Goal: Task Accomplishment & Management: Complete application form

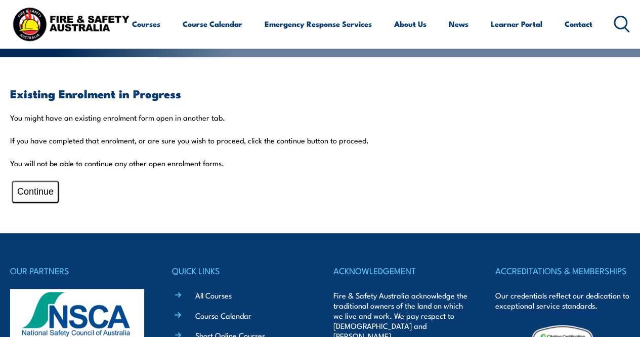
click at [37, 184] on button "Continue" at bounding box center [35, 192] width 47 height 22
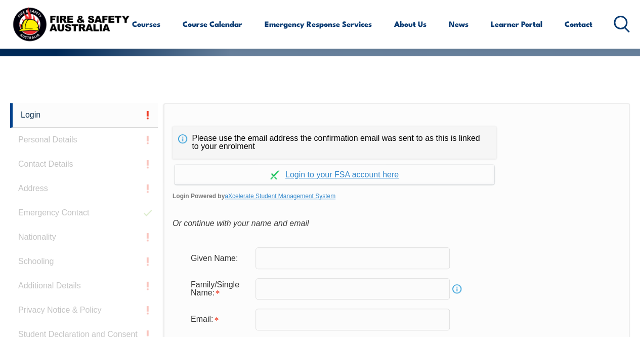
scroll to position [239, 0]
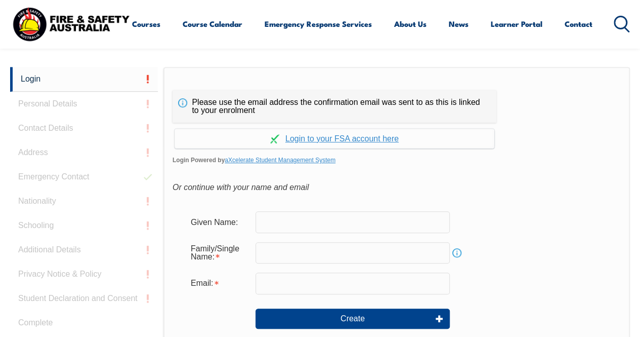
click at [342, 216] on input "text" at bounding box center [353, 221] width 194 height 21
type input "mandeep"
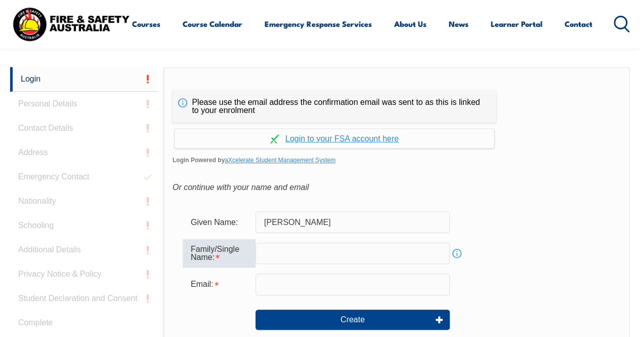
click at [330, 251] on input "text" at bounding box center [353, 252] width 194 height 21
type input "kaur"
click at [324, 285] on input "email" at bounding box center [353, 283] width 194 height 21
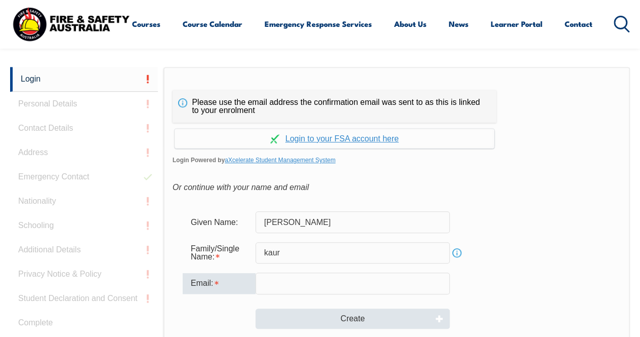
type input "manumandip@ymail.com"
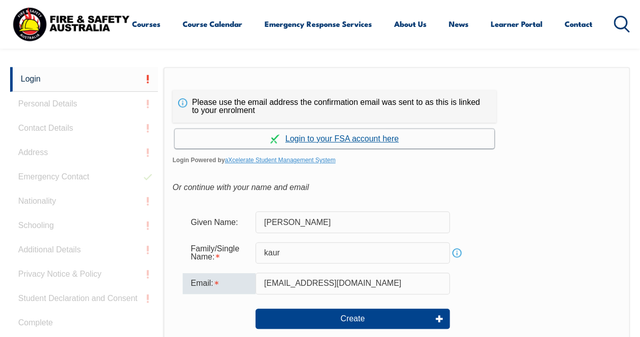
click at [324, 139] on link "Continue with aXcelerate" at bounding box center [335, 139] width 320 height 20
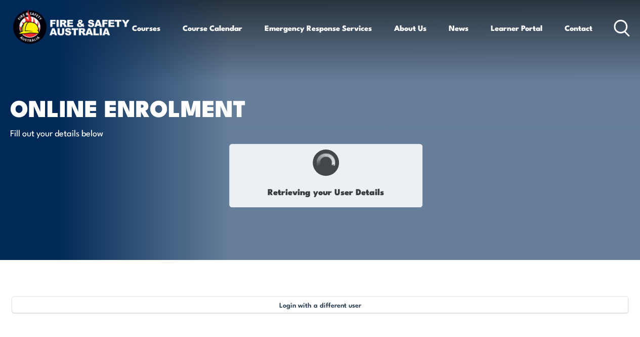
select select "Mrs"
type input "Mandeep"
type input "Kaur"
type input "September 23, 1983"
type input "YQ94SB4DWV"
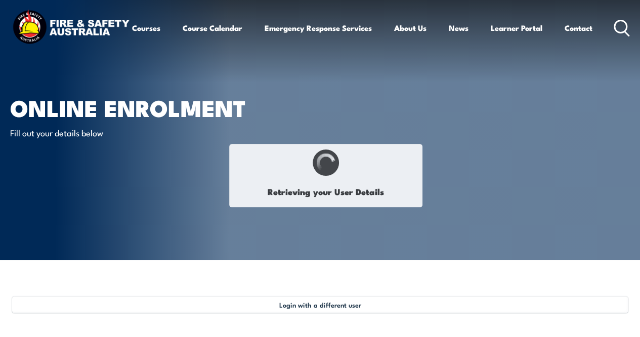
select select "F"
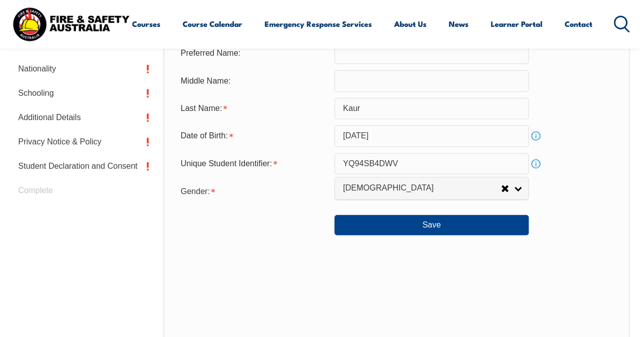
scroll to position [397, 0]
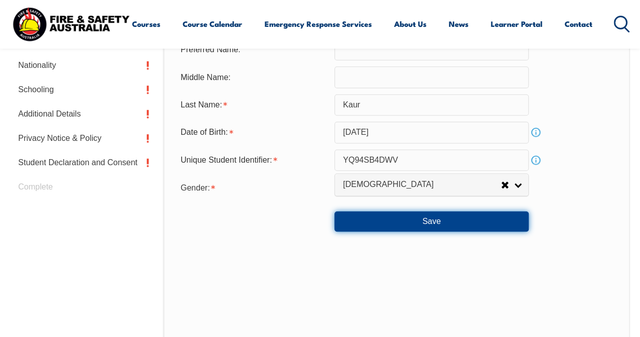
click at [426, 219] on button "Save" at bounding box center [432, 221] width 194 height 20
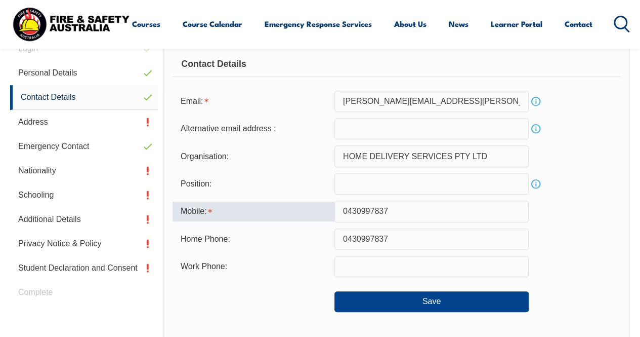
scroll to position [347, 0]
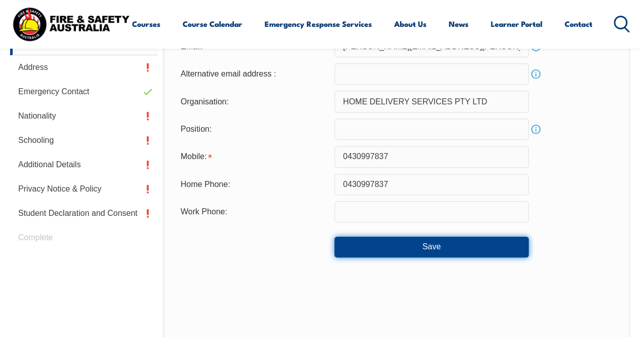
click at [419, 243] on button "Save" at bounding box center [432, 246] width 194 height 20
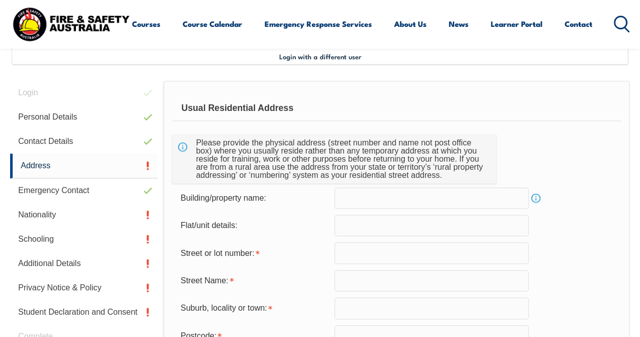
scroll to position [253, 0]
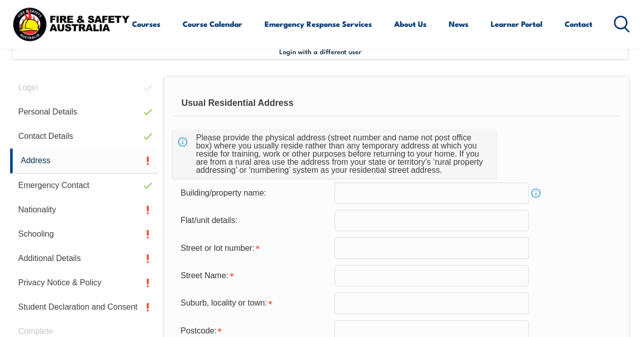
click at [394, 219] on input "text" at bounding box center [432, 220] width 194 height 21
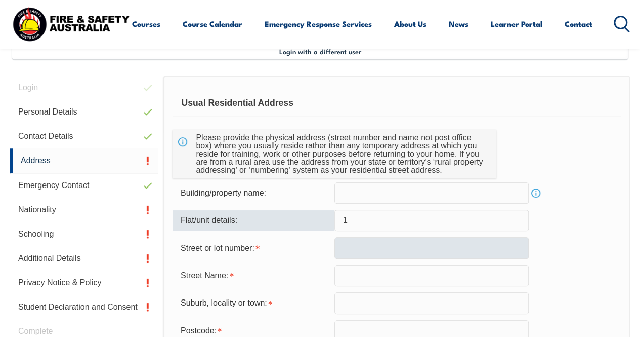
type input "1"
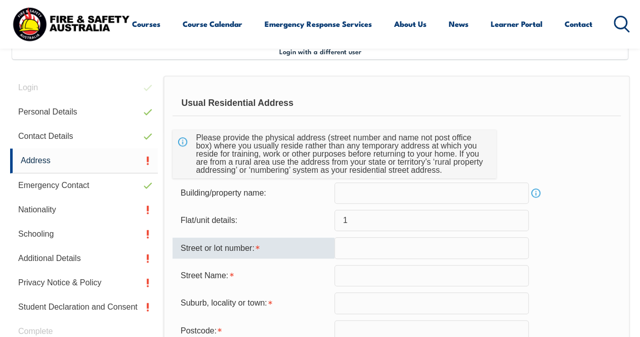
click at [383, 244] on input "text" at bounding box center [432, 247] width 194 height 21
type input "32"
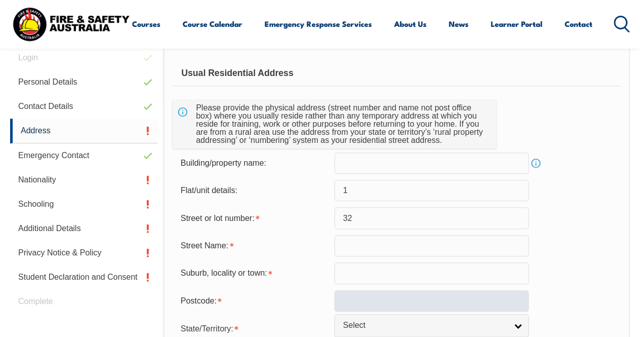
scroll to position [304, 0]
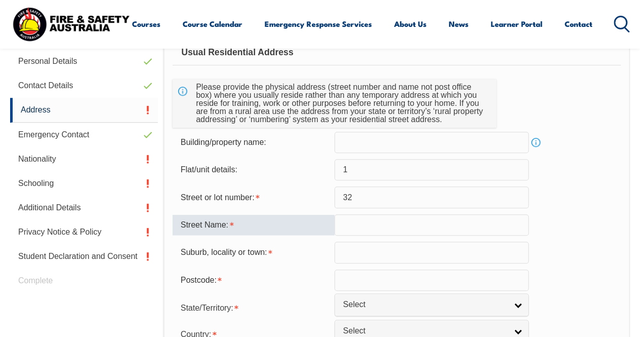
drag, startPoint x: 345, startPoint y: 223, endPoint x: 351, endPoint y: 234, distance: 12.7
click at [349, 221] on input "text" at bounding box center [432, 224] width 194 height 21
type input "blamey street"
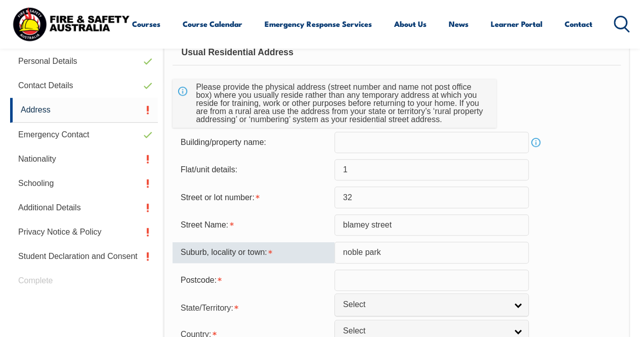
type input "noble park"
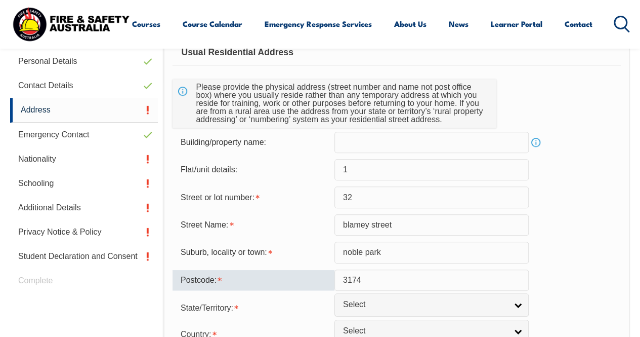
type input "3174"
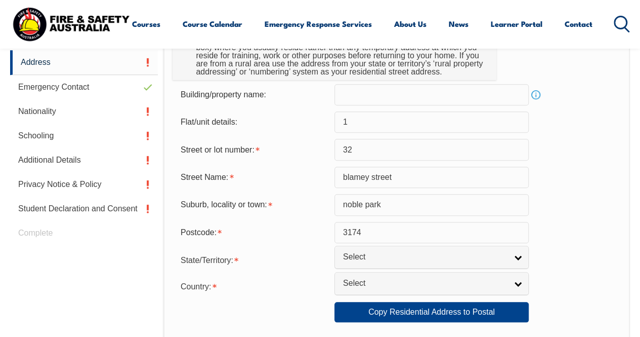
scroll to position [405, 0]
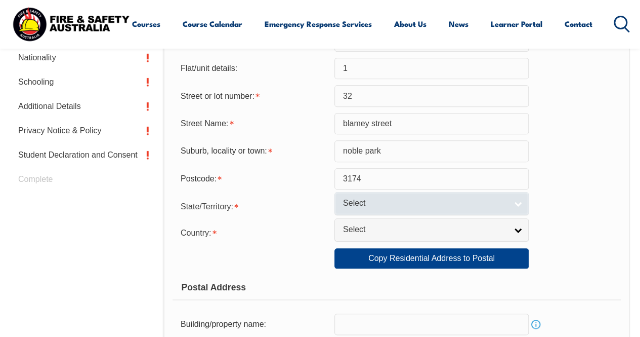
click at [454, 200] on span "Select" at bounding box center [425, 203] width 164 height 11
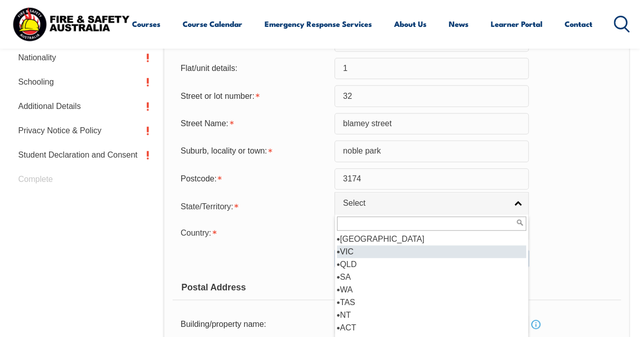
click at [430, 249] on li "VIC" at bounding box center [431, 251] width 189 height 13
select select "VIC"
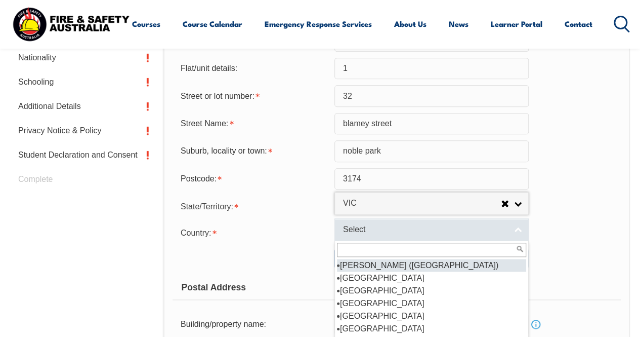
click at [471, 228] on span "Select" at bounding box center [425, 229] width 164 height 11
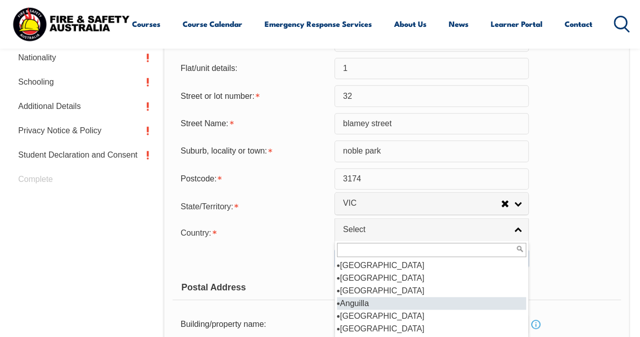
scroll to position [101, 0]
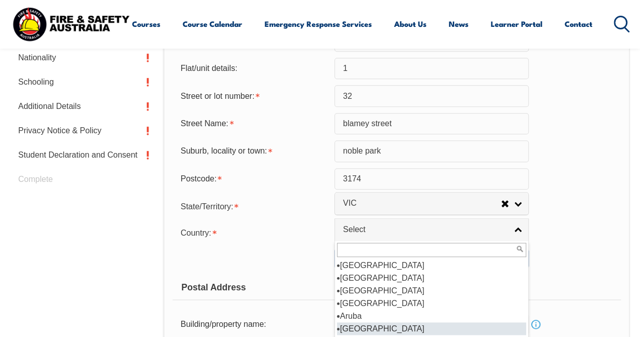
click at [389, 327] on li "Australia" at bounding box center [431, 328] width 189 height 13
select select "1101"
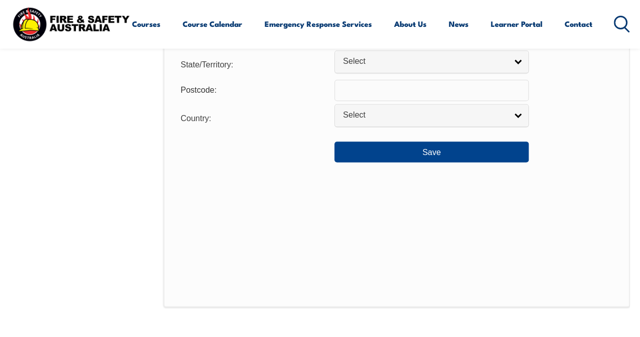
scroll to position [810, 0]
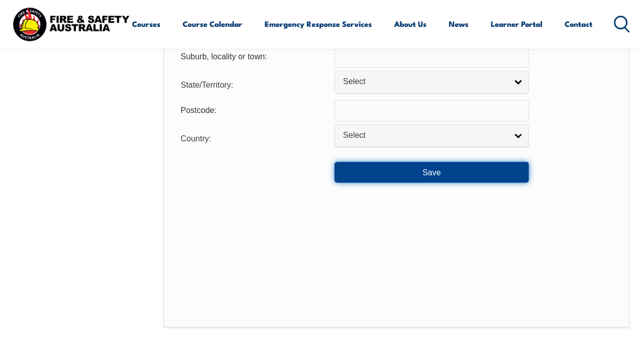
click at [453, 173] on button "Save" at bounding box center [432, 171] width 194 height 20
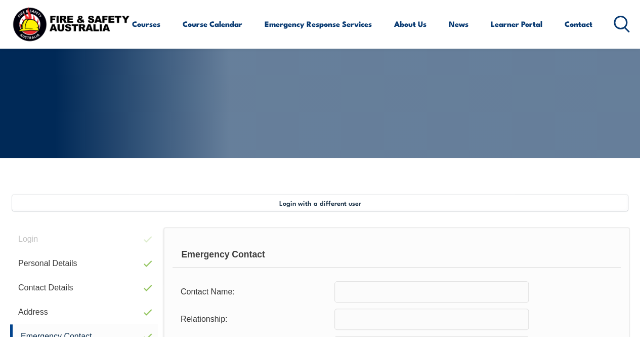
scroll to position [144, 0]
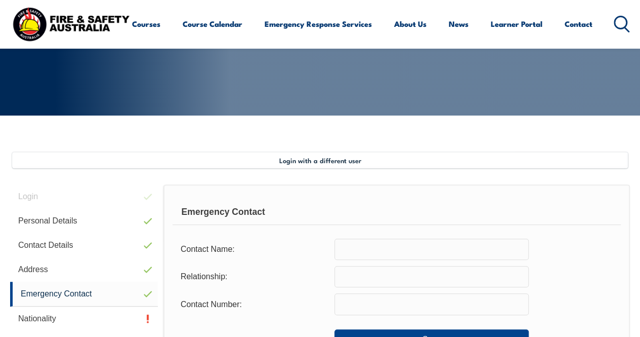
click at [367, 249] on input "text" at bounding box center [432, 248] width 194 height 21
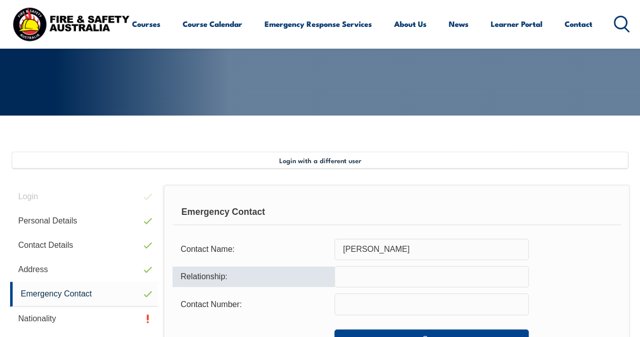
click at [404, 249] on input "sukhchain" at bounding box center [432, 248] width 194 height 21
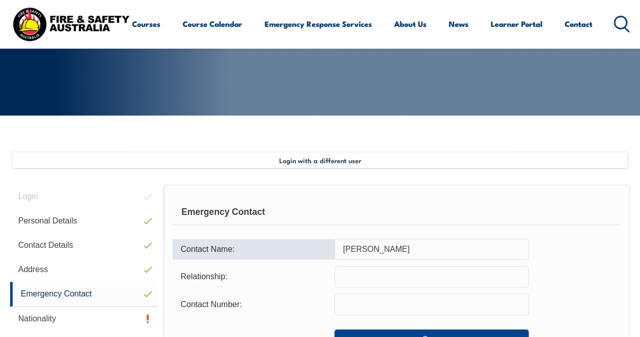
type input "sukhchain singh"
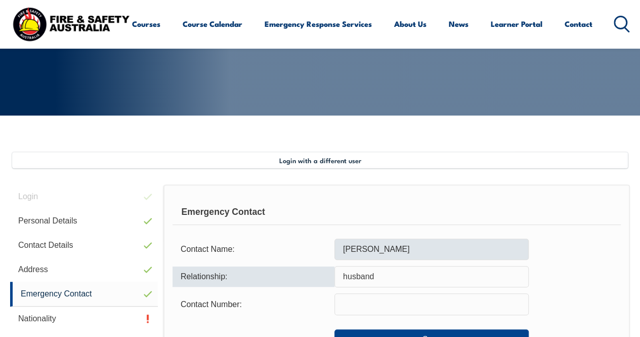
type input "husband"
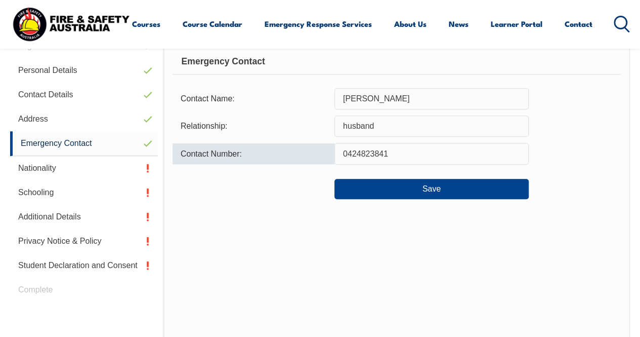
scroll to position [296, 0]
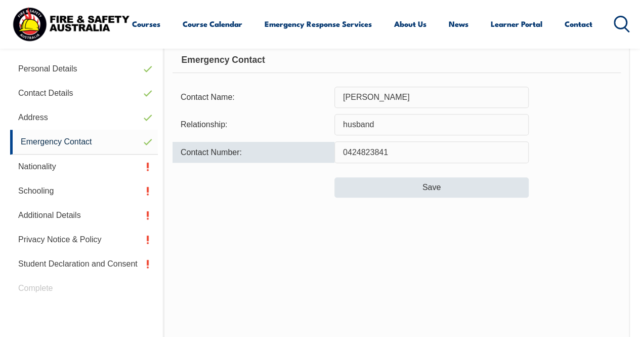
type input "0424823841"
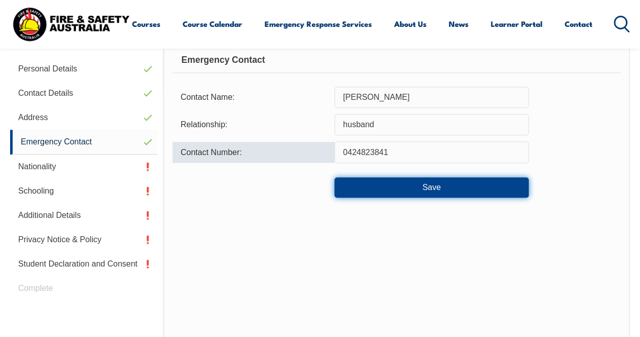
click at [417, 188] on button "Save" at bounding box center [432, 187] width 194 height 20
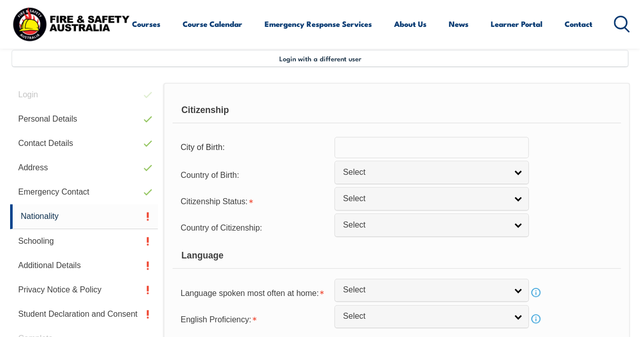
scroll to position [245, 0]
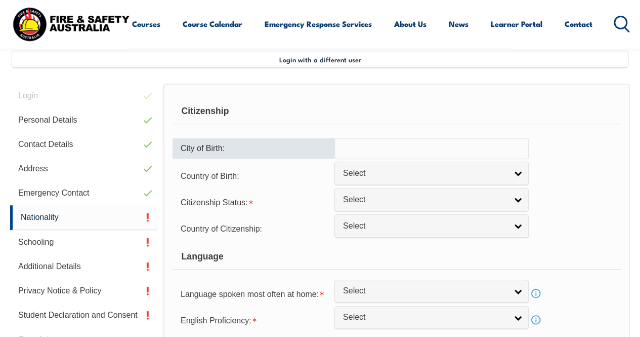
click at [407, 148] on input "text" at bounding box center [432, 148] width 194 height 21
type input "punjab"
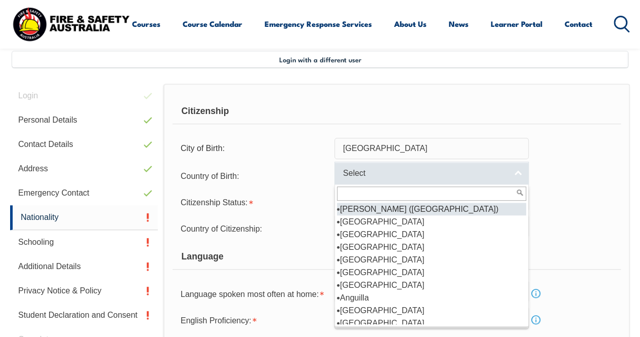
click at [421, 168] on span "Select" at bounding box center [425, 173] width 164 height 11
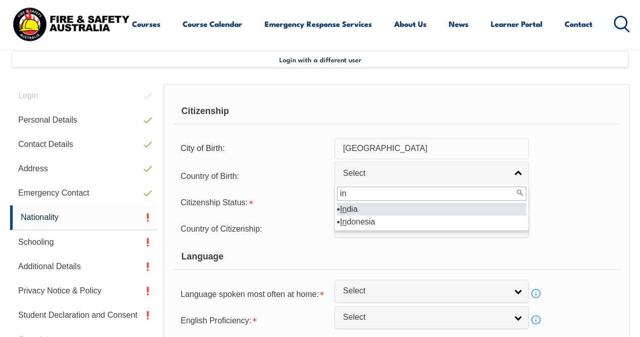
type input "in"
click at [381, 204] on li "In dia" at bounding box center [431, 208] width 189 height 13
select select "7103"
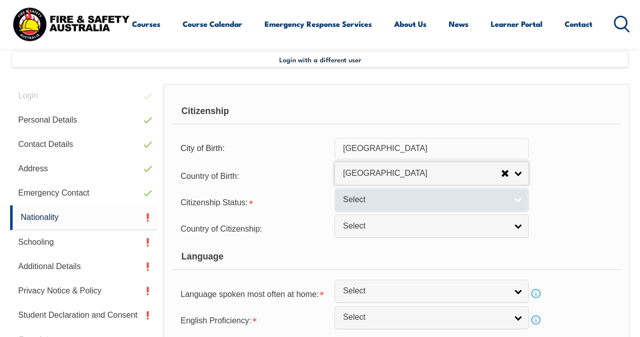
click at [414, 195] on span "Select" at bounding box center [425, 199] width 164 height 11
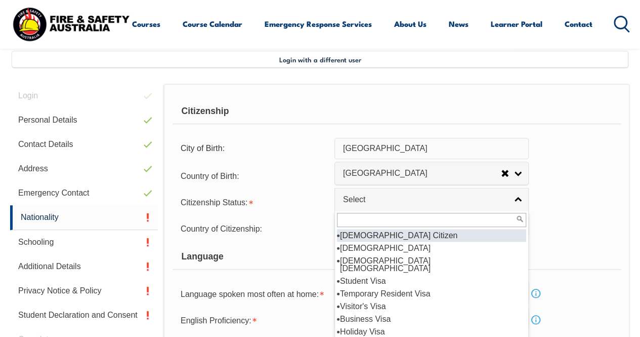
click at [386, 231] on li "Australian Citizen" at bounding box center [431, 235] width 189 height 13
select select "1"
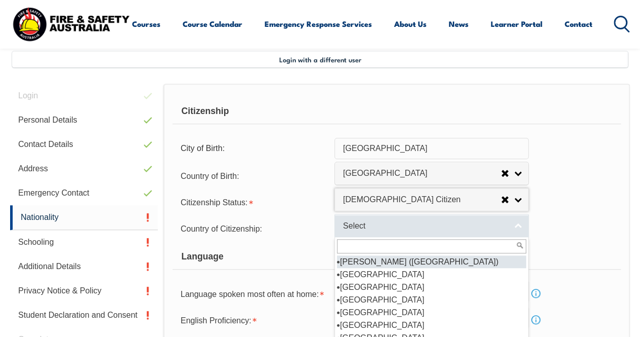
click at [405, 217] on link "Select" at bounding box center [432, 225] width 194 height 23
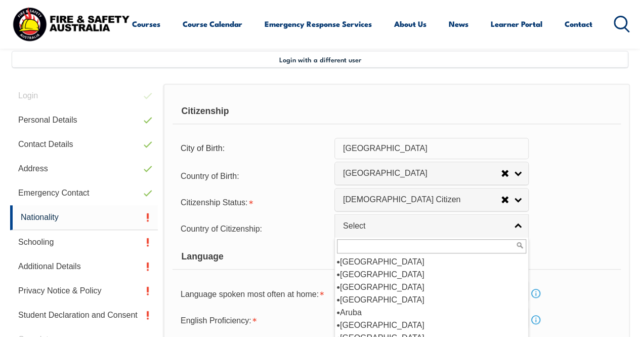
scroll to position [152, 0]
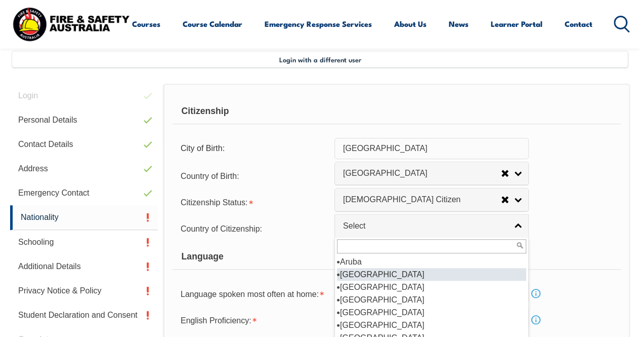
click at [368, 272] on li "Australia" at bounding box center [431, 274] width 189 height 13
select select "1101"
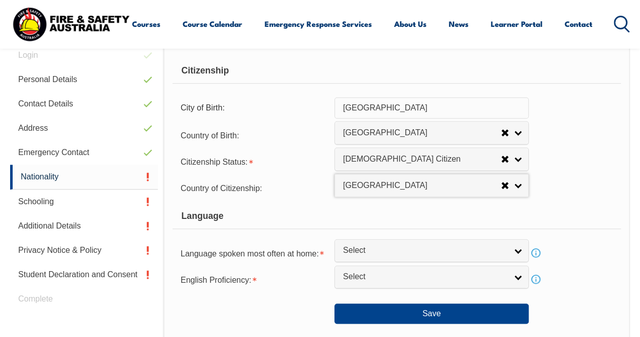
scroll to position [346, 0]
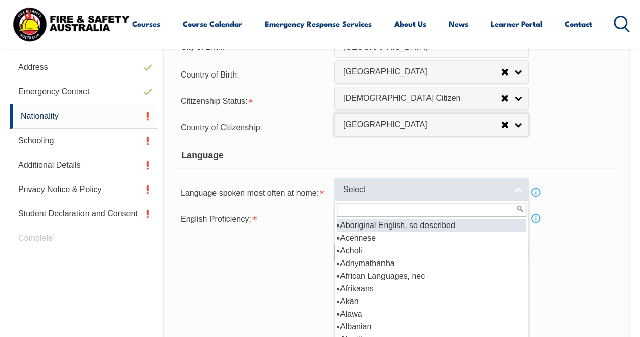
click at [516, 186] on link "Select" at bounding box center [432, 189] width 194 height 23
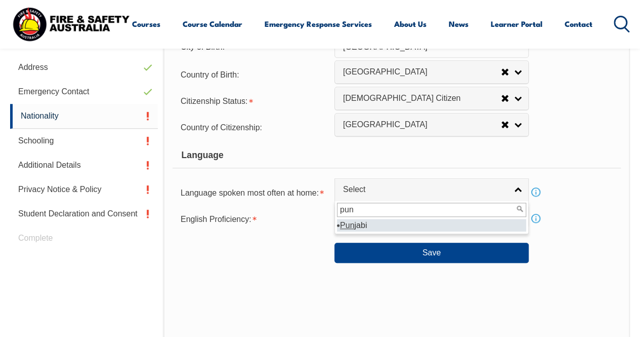
type input "pun"
click at [386, 223] on li "Pun jabi" at bounding box center [431, 225] width 189 height 13
select select "5207"
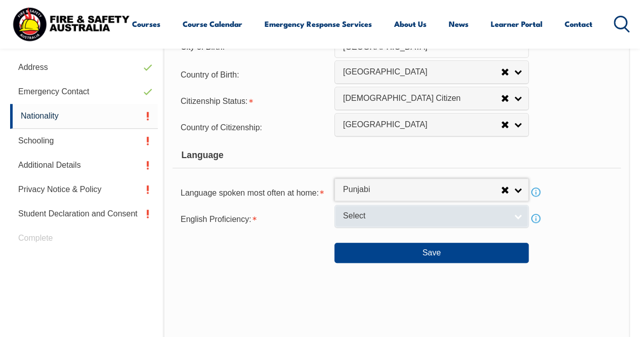
click at [387, 208] on link "Select" at bounding box center [432, 215] width 194 height 23
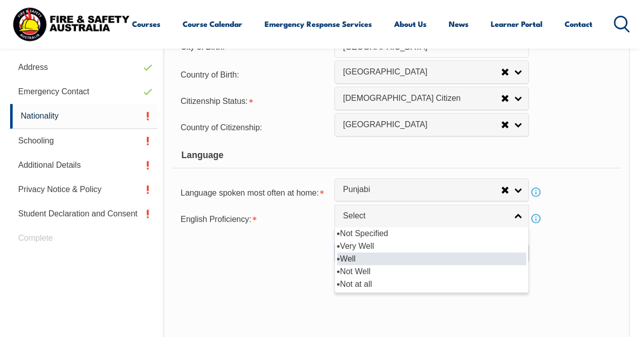
click at [378, 259] on li "Well" at bounding box center [431, 258] width 189 height 13
select select "2"
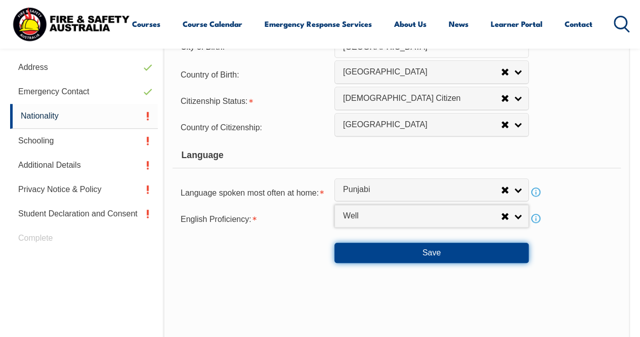
click at [478, 252] on button "Save" at bounding box center [432, 252] width 194 height 20
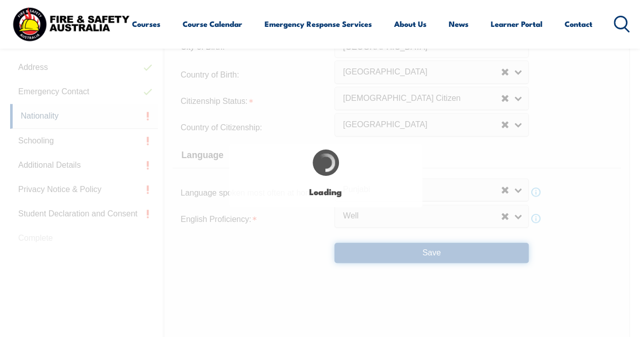
select select "false"
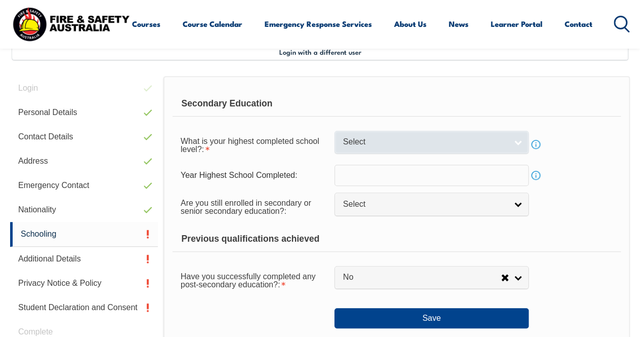
scroll to position [245, 0]
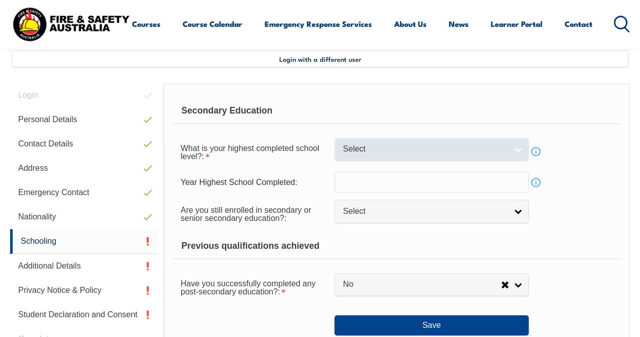
click at [513, 146] on link "Select" at bounding box center [432, 149] width 194 height 23
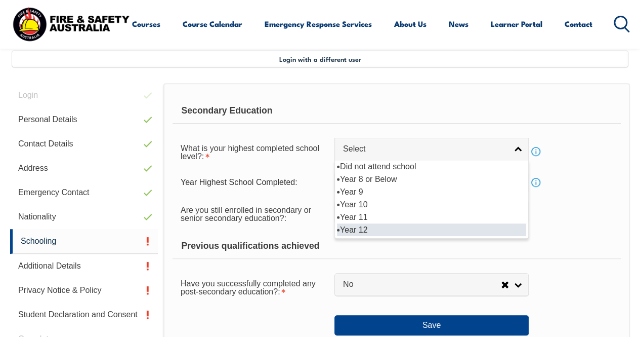
click at [441, 228] on li "Year 12" at bounding box center [431, 229] width 189 height 13
select select "12"
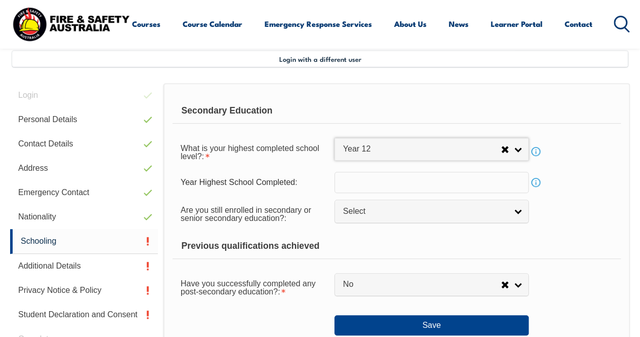
click at [363, 184] on input "text" at bounding box center [432, 182] width 194 height 21
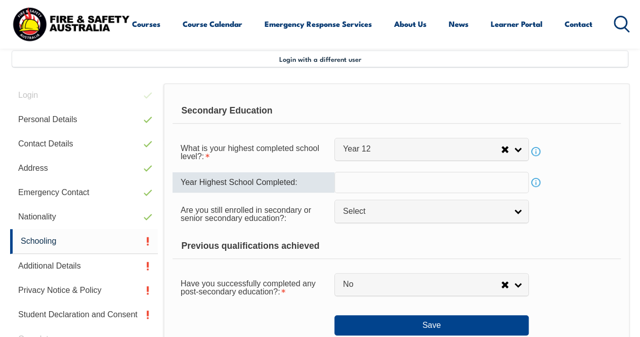
type input "2000"
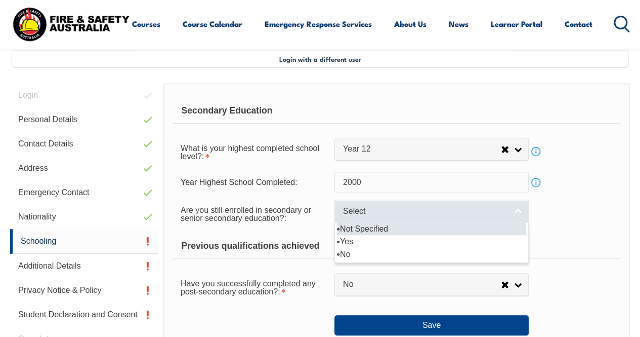
click at [413, 211] on span "Select" at bounding box center [425, 211] width 164 height 11
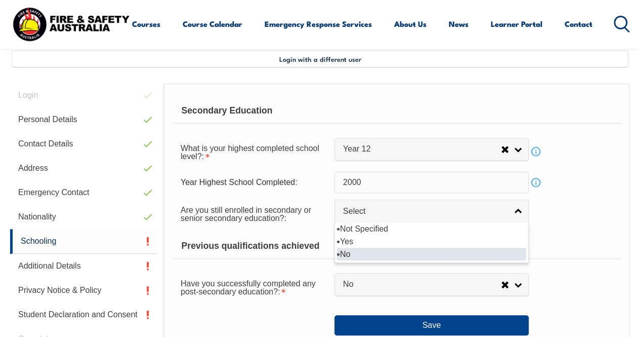
click at [406, 258] on li "No" at bounding box center [431, 253] width 189 height 13
select select "false"
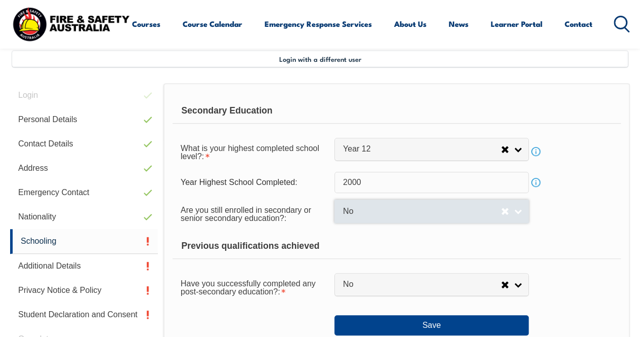
click at [440, 206] on span "No" at bounding box center [422, 211] width 158 height 11
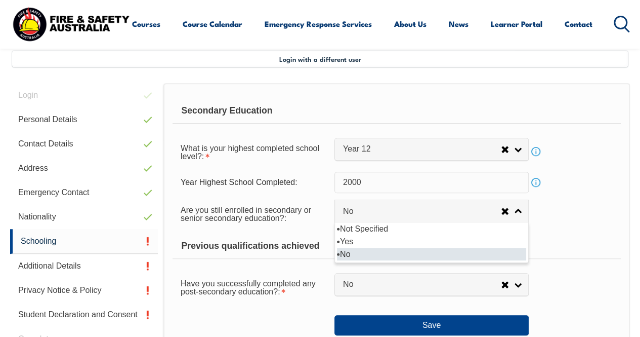
click at [402, 256] on li "No" at bounding box center [431, 253] width 189 height 13
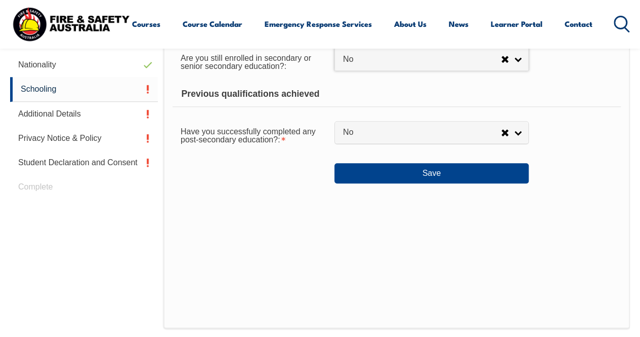
scroll to position [347, 0]
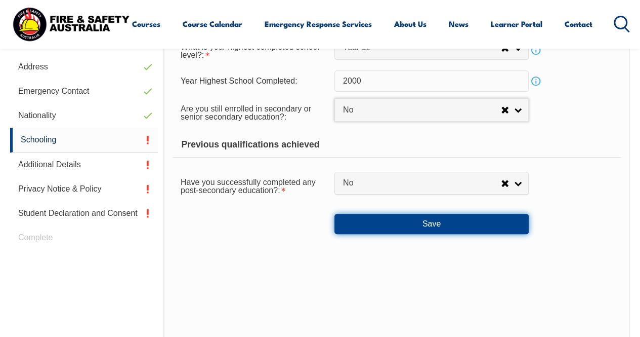
click at [431, 221] on button "Save" at bounding box center [432, 224] width 194 height 20
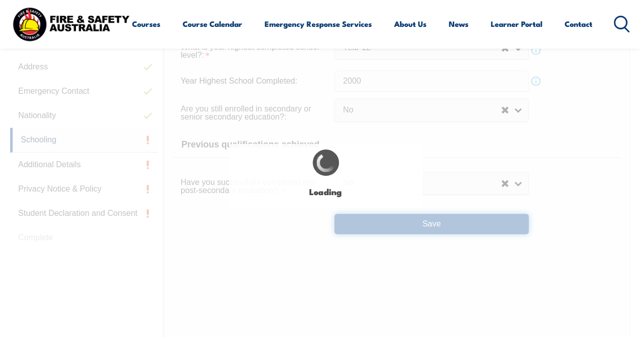
select select
select select "false"
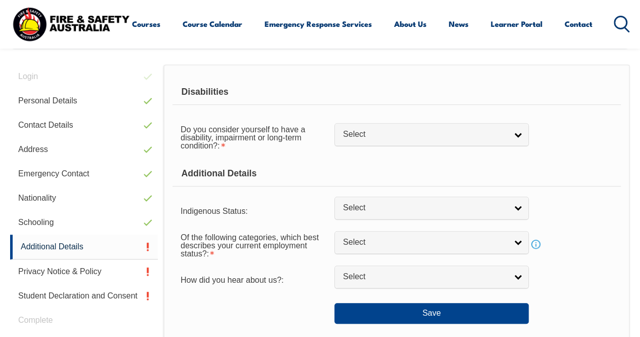
scroll to position [245, 0]
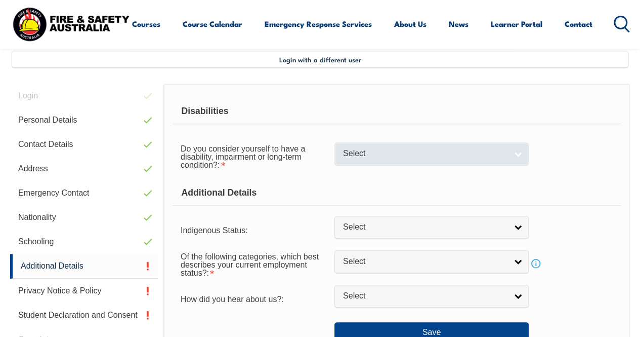
click at [408, 147] on link "Select" at bounding box center [432, 153] width 194 height 23
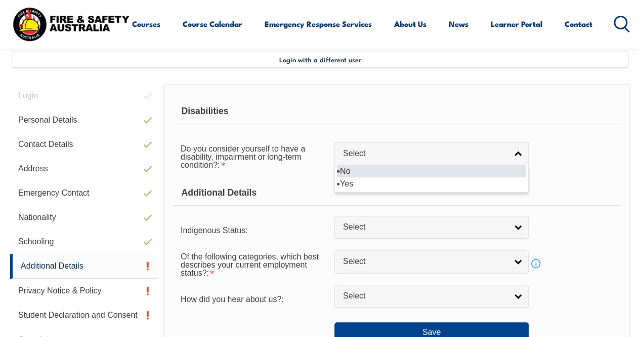
click at [388, 170] on li "No" at bounding box center [431, 170] width 189 height 13
select select "false"
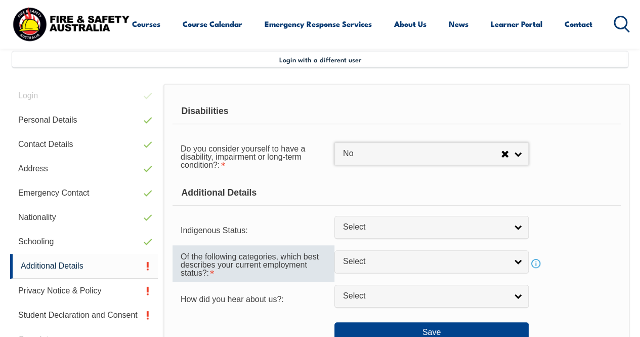
scroll to position [296, 0]
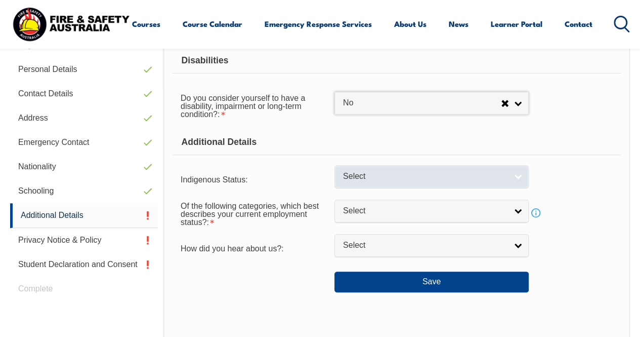
click at [460, 170] on link "Select" at bounding box center [432, 176] width 194 height 23
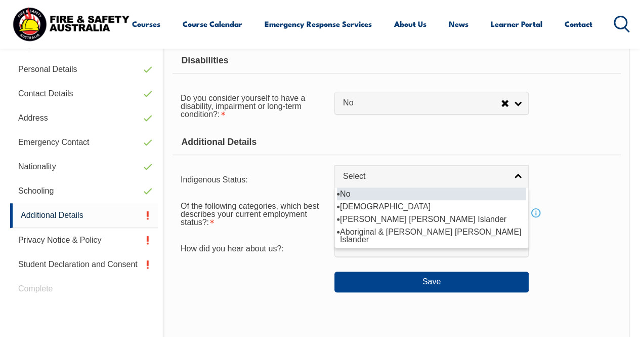
click at [454, 195] on li "No" at bounding box center [431, 193] width 189 height 13
select select "4"
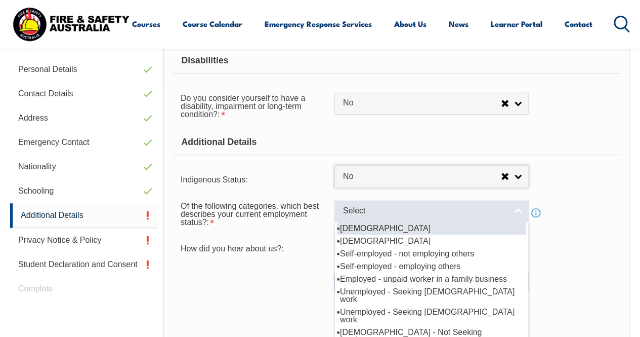
click at [451, 208] on span "Select" at bounding box center [425, 210] width 164 height 11
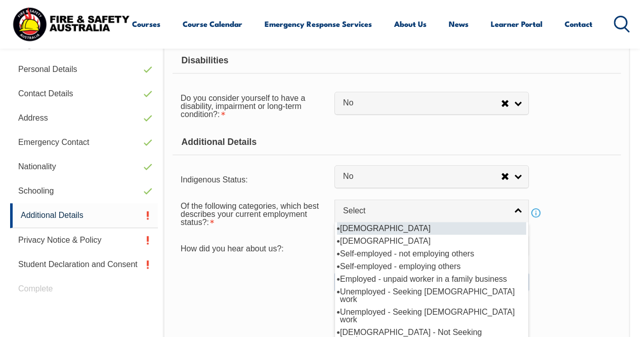
click at [405, 224] on li "Full-time employee" at bounding box center [431, 228] width 189 height 13
select select "1"
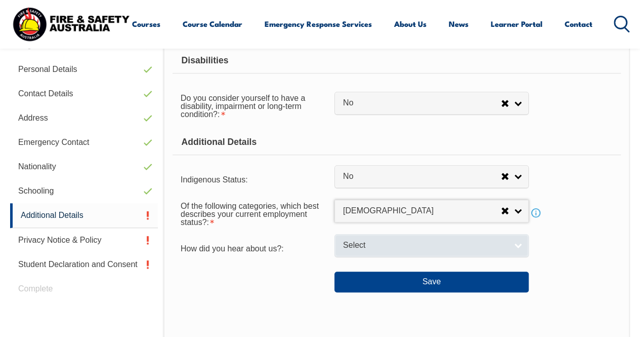
click at [446, 241] on span "Select" at bounding box center [425, 245] width 164 height 11
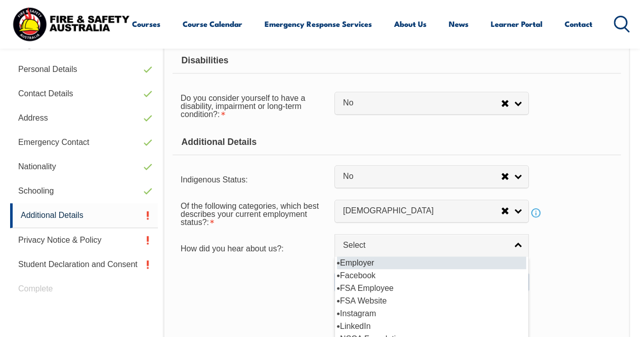
click at [409, 257] on li "Employer" at bounding box center [431, 262] width 189 height 13
select select "8019"
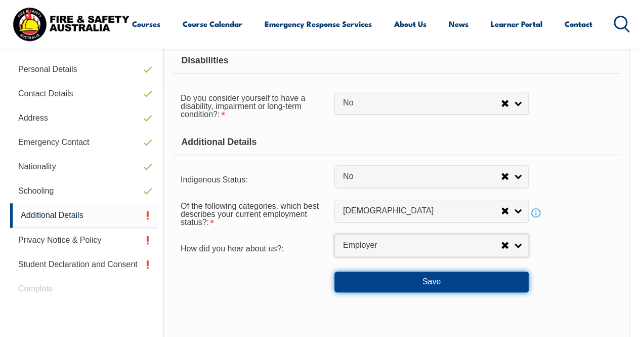
click at [441, 279] on button "Save" at bounding box center [432, 281] width 194 height 20
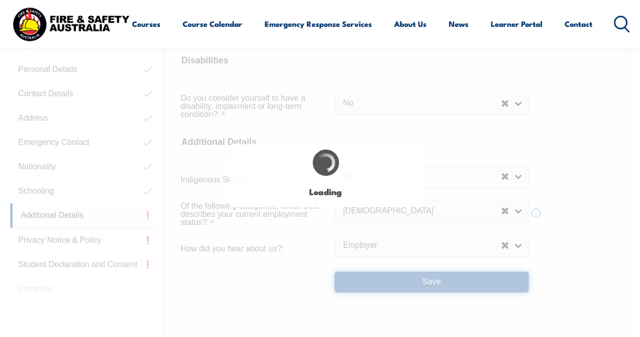
select select "false"
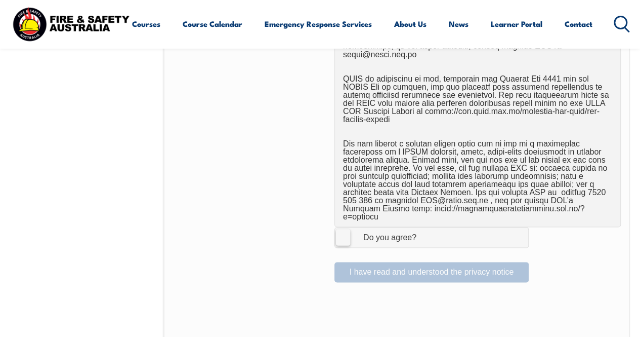
scroll to position [709, 0]
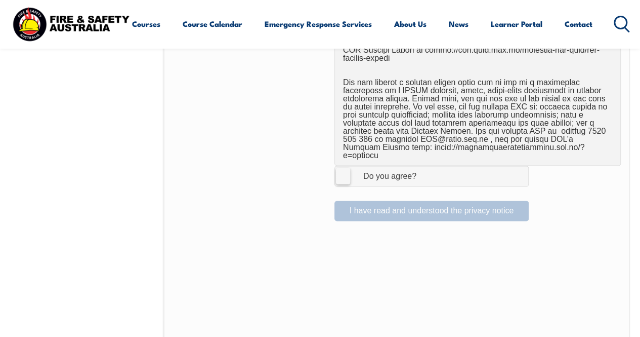
click at [341, 166] on label "I Agree Do you agree?" at bounding box center [432, 176] width 194 height 20
click at [425, 166] on input "I Agree Do you agree?" at bounding box center [433, 175] width 17 height 19
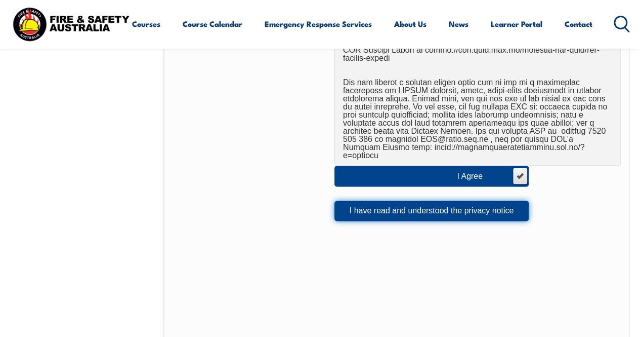
click at [415, 200] on button "I have read and understood the privacy notice" at bounding box center [432, 210] width 194 height 20
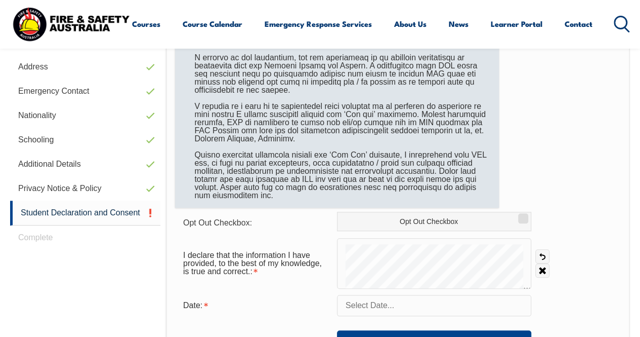
scroll to position [397, 0]
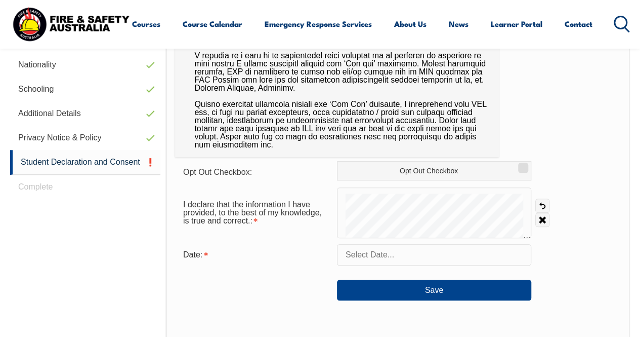
click at [588, 216] on div "I declare that the information I have provided, to the best of my knowledge, is…" at bounding box center [398, 212] width 446 height 51
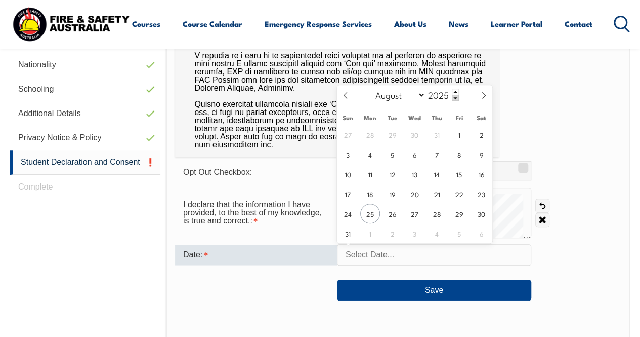
drag, startPoint x: 481, startPoint y: 253, endPoint x: 460, endPoint y: 256, distance: 21.5
click at [460, 256] on input "text" at bounding box center [434, 254] width 194 height 21
click at [382, 253] on input "text" at bounding box center [434, 254] width 194 height 21
click at [373, 210] on span "25" at bounding box center [370, 213] width 20 height 20
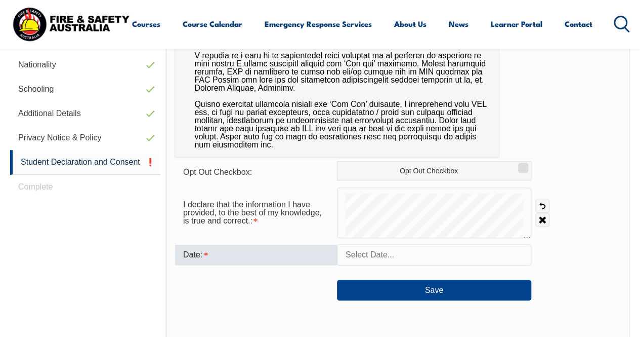
type input "August 25, 2025"
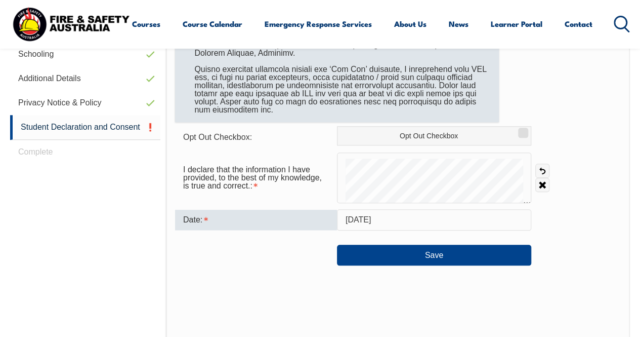
scroll to position [448, 0]
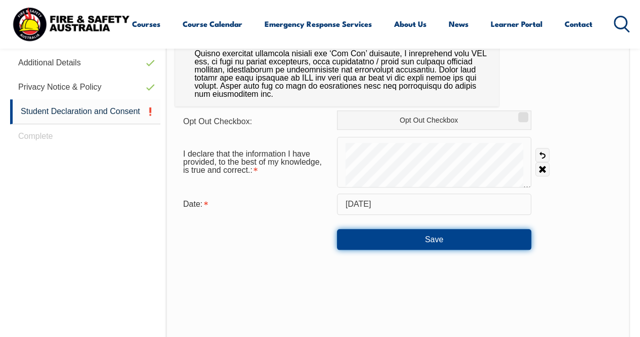
click at [418, 241] on button "Save" at bounding box center [434, 239] width 194 height 20
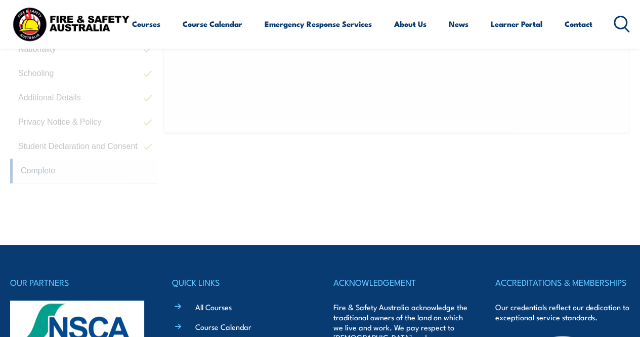
scroll to position [321, 0]
